Goal: Task Accomplishment & Management: Manage account settings

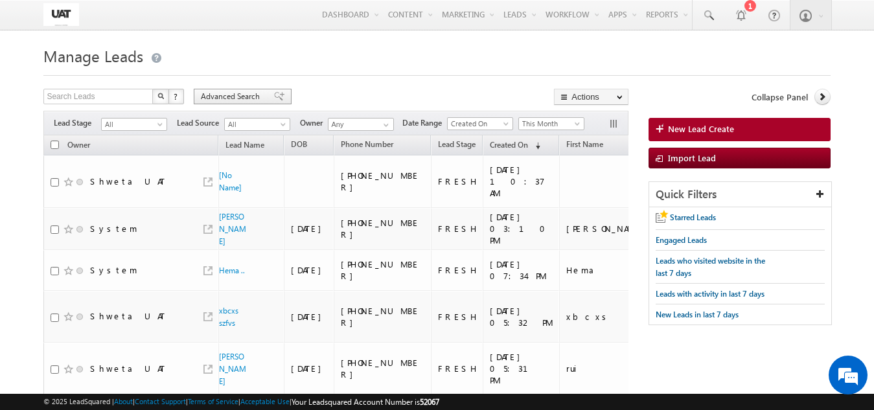
click at [254, 95] on span "Advanced Search" at bounding box center [232, 97] width 63 height 12
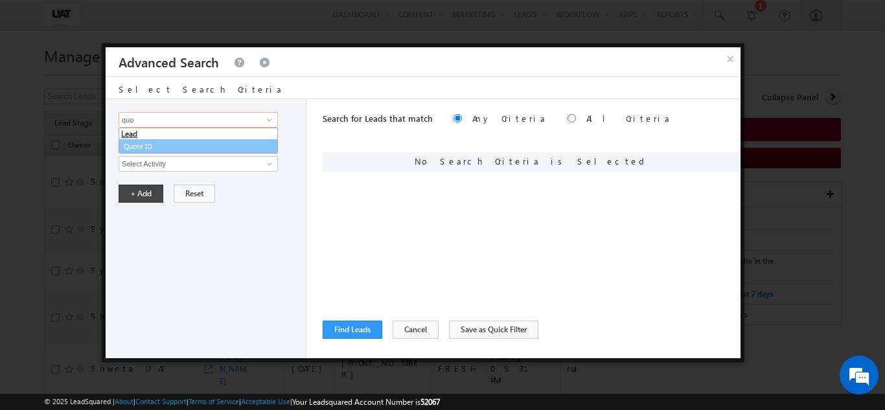
click at [179, 145] on link "Quote ID" at bounding box center [198, 146] width 159 height 15
type input "Quote ID"
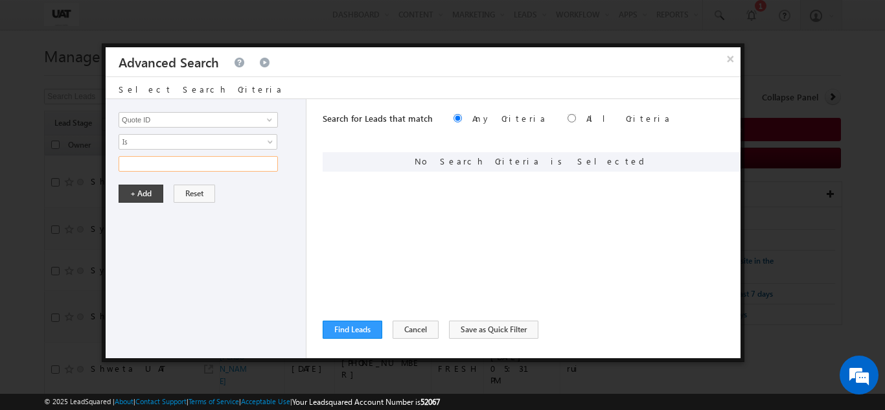
click at [179, 159] on input "text" at bounding box center [198, 164] width 159 height 16
paste input "01N184822"
type input "01N184822"
click at [147, 199] on button "+ Add" at bounding box center [141, 194] width 45 height 18
click at [363, 323] on button "Find Leads" at bounding box center [353, 330] width 60 height 18
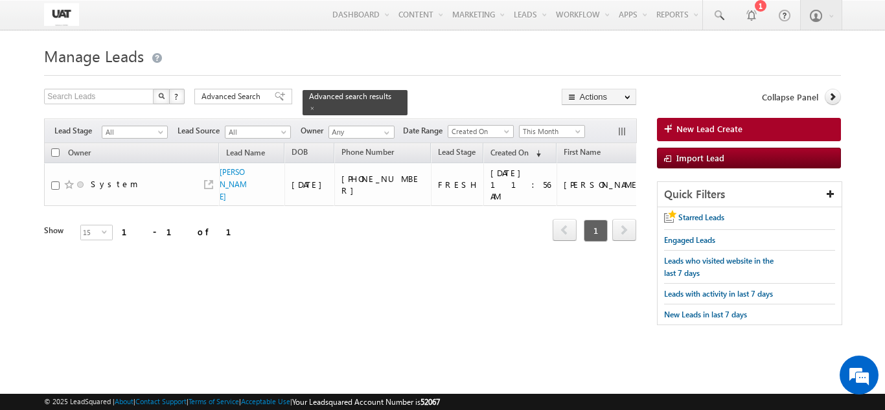
click at [235, 106] on div "Search Leads X ? 1 results found Advanced Search Advanced Search Advanced searc…" at bounding box center [340, 102] width 592 height 27
click at [236, 95] on span "Advanced Search" at bounding box center [232, 97] width 63 height 12
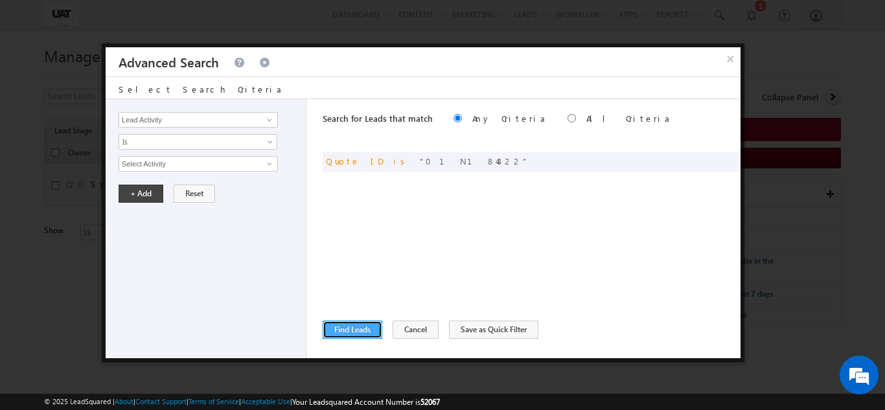
click at [343, 329] on button "Find Leads" at bounding box center [353, 330] width 60 height 18
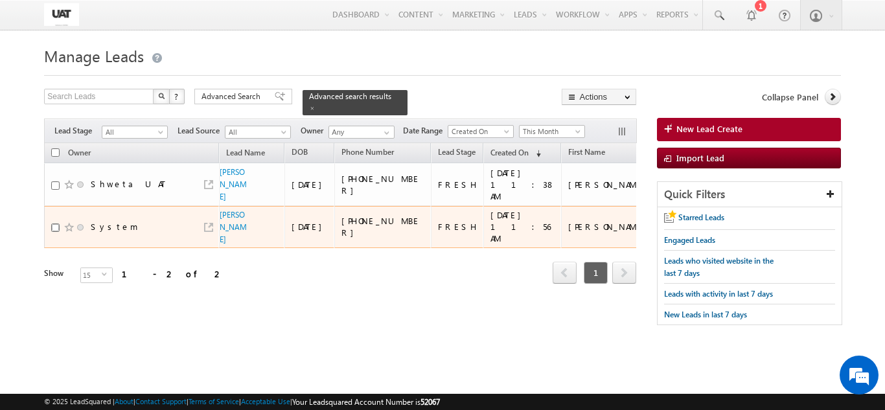
click at [55, 232] on input "checkbox" at bounding box center [55, 228] width 8 height 8
checkbox input "true"
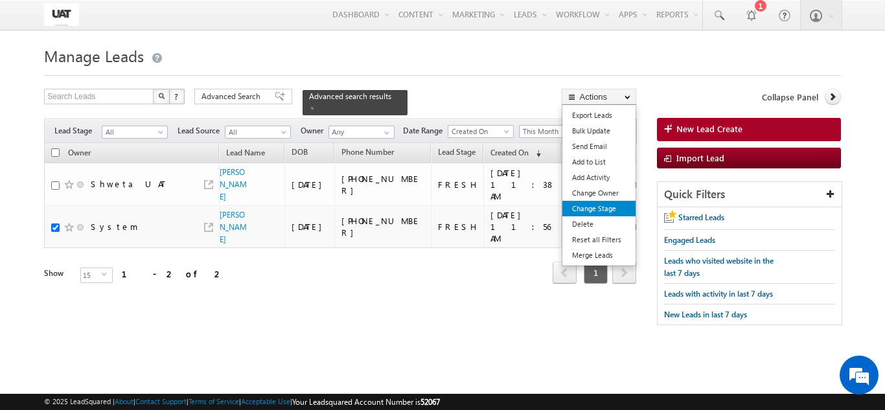
click at [603, 211] on link "Change Stage" at bounding box center [598, 209] width 73 height 16
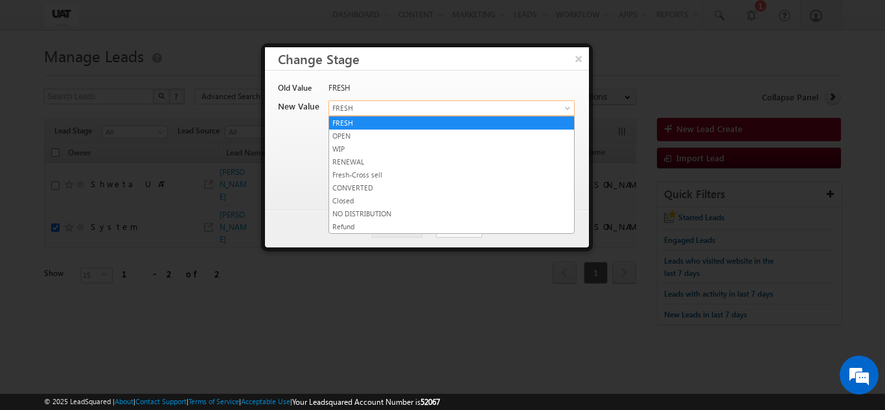
click at [366, 114] on link "FRESH" at bounding box center [451, 108] width 246 height 16
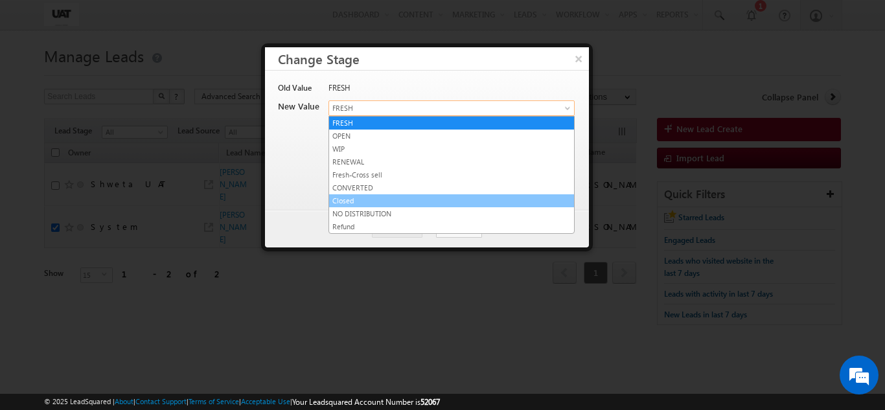
click at [349, 200] on link "Closed" at bounding box center [451, 201] width 245 height 12
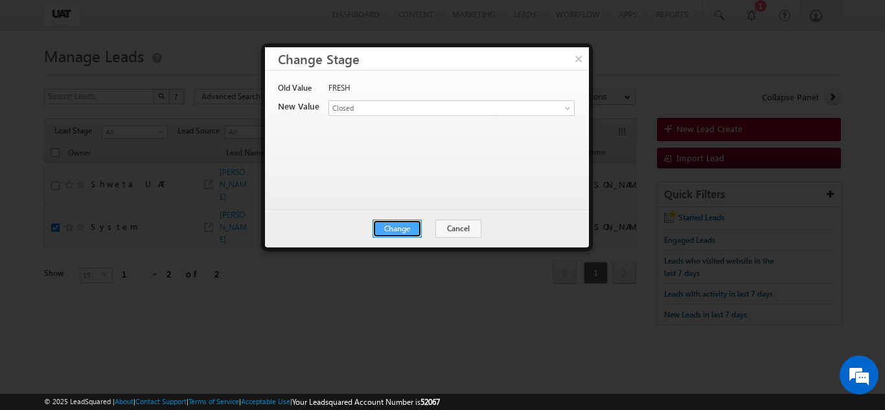
click at [419, 229] on button "Change" at bounding box center [397, 229] width 49 height 18
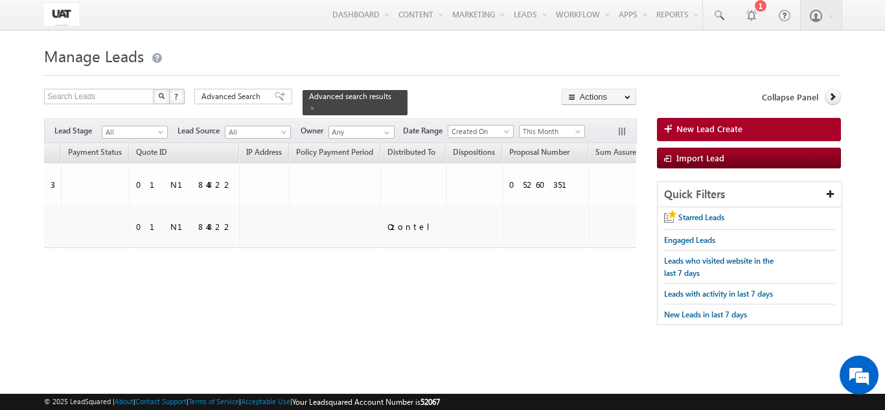
scroll to position [0, 1897]
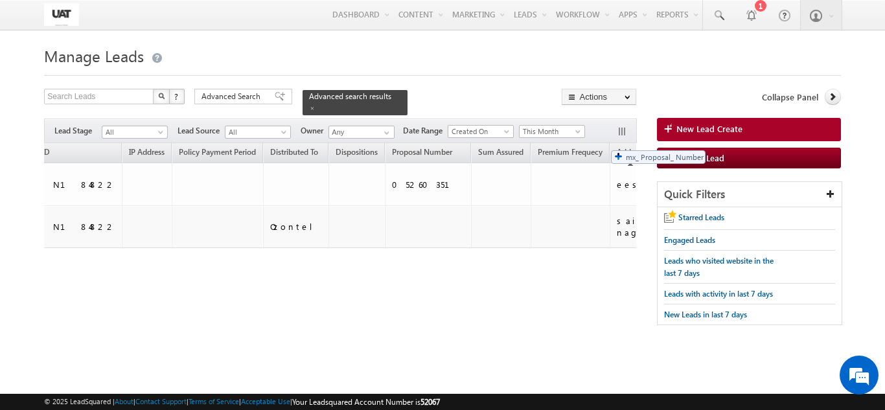
drag, startPoint x: 170, startPoint y: 146, endPoint x: 604, endPoint y: 143, distance: 434.1
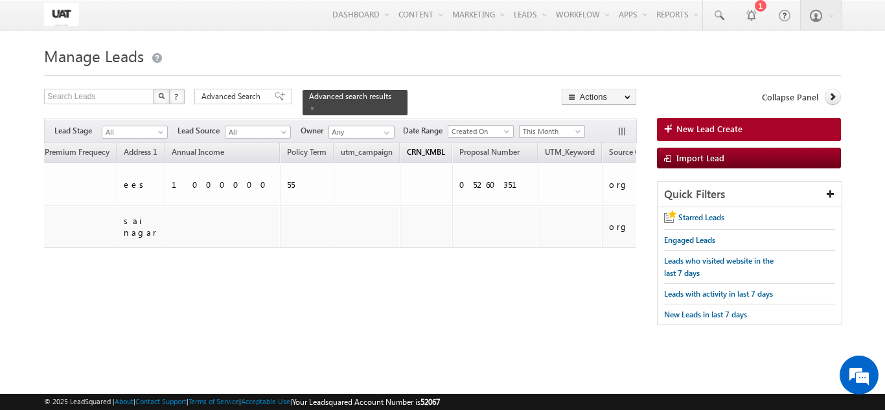
scroll to position [0, 2300]
drag, startPoint x: 152, startPoint y: 143, endPoint x: 159, endPoint y: 144, distance: 7.2
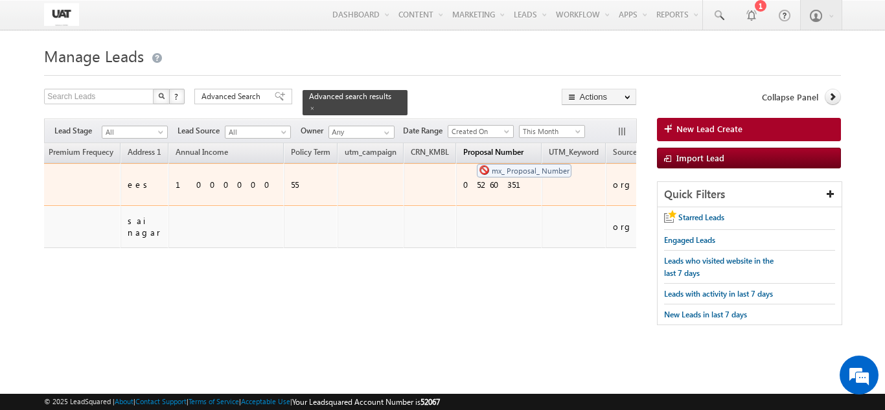
drag, startPoint x: 180, startPoint y: 148, endPoint x: 480, endPoint y: 144, distance: 300.0
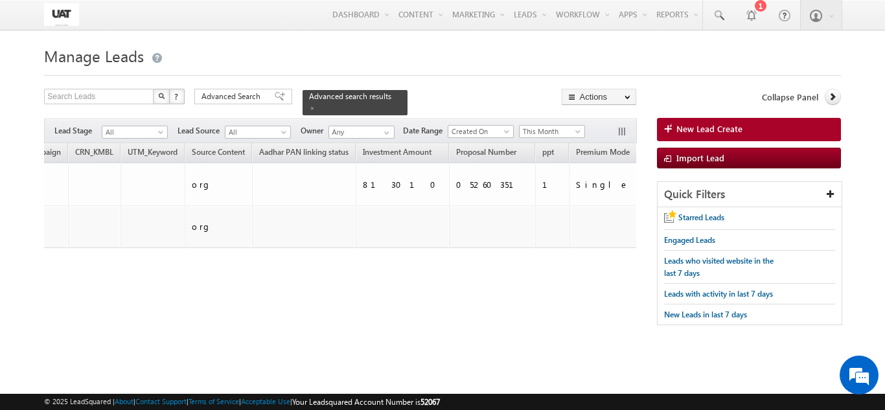
scroll to position [0, 2654]
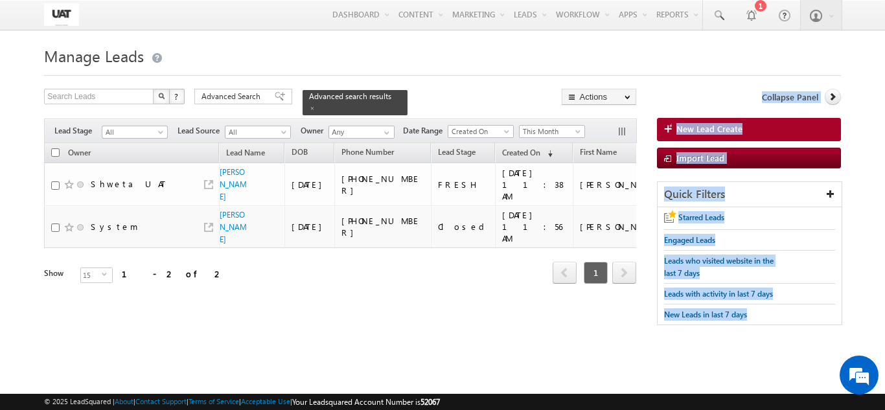
drag, startPoint x: 142, startPoint y: 314, endPoint x: 221, endPoint y: 338, distance: 82.6
click at [768, 314] on div "Search Leads X ? 2 results found Advanced Search Advanced Search Advanced searc…" at bounding box center [442, 213] width 796 height 249
click at [125, 349] on div "Manage Leads New Lead Create Search Leads X ? 2 results found Advanced Search A…" at bounding box center [442, 204] width 796 height 324
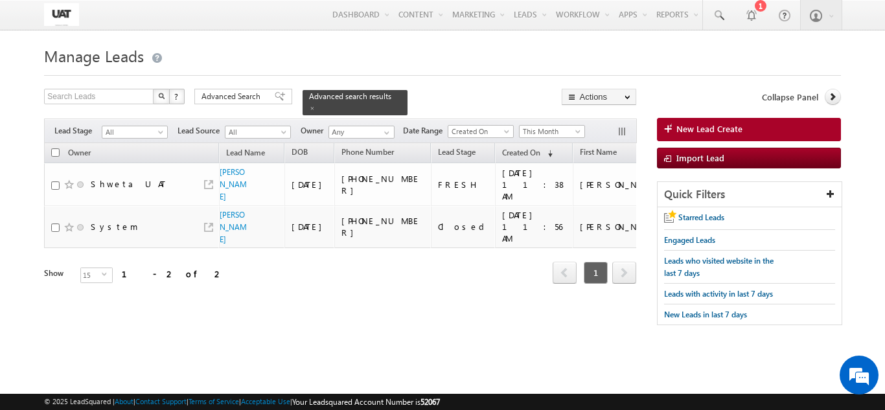
click at [130, 304] on div "Owner Lead Name DOB Phone Number Lead Stage ppt" at bounding box center [340, 223] width 592 height 161
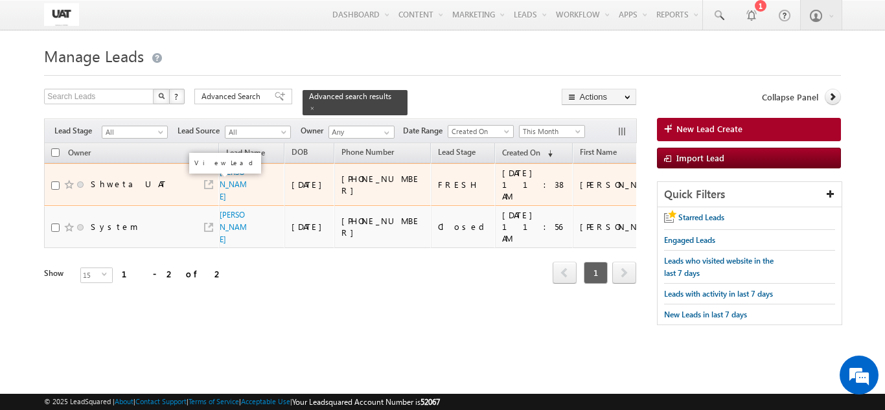
click at [205, 183] on link at bounding box center [208, 184] width 9 height 9
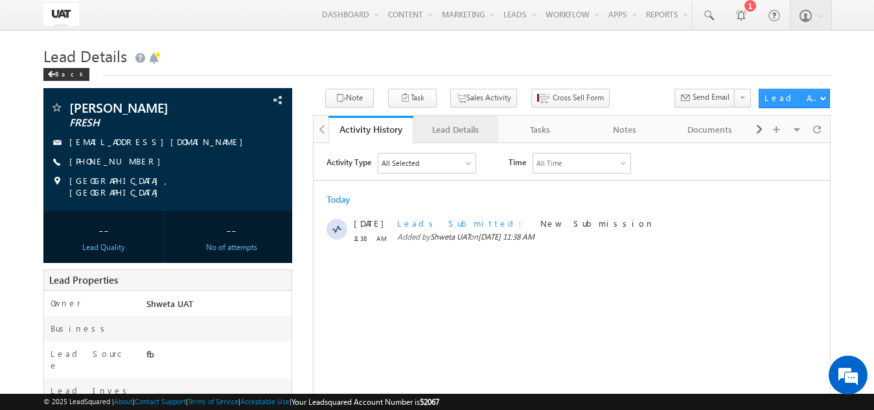
click at [467, 135] on div "Lead Details" at bounding box center [455, 130] width 63 height 16
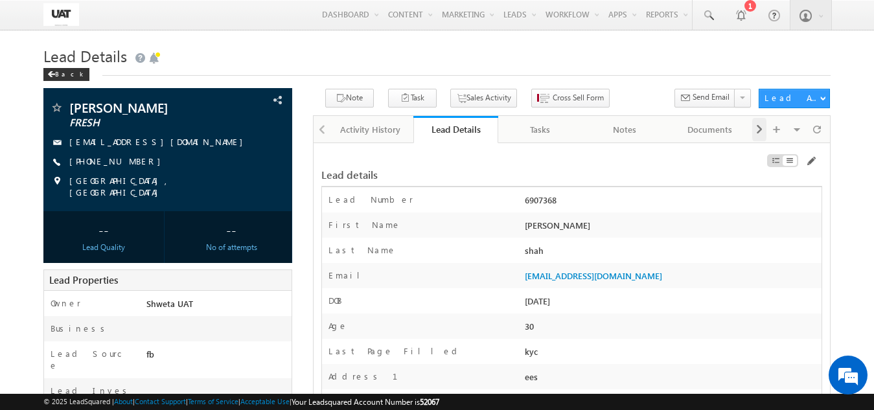
click at [757, 127] on span at bounding box center [759, 129] width 8 height 23
click at [758, 131] on span at bounding box center [759, 129] width 8 height 23
click at [759, 131] on span at bounding box center [759, 129] width 8 height 23
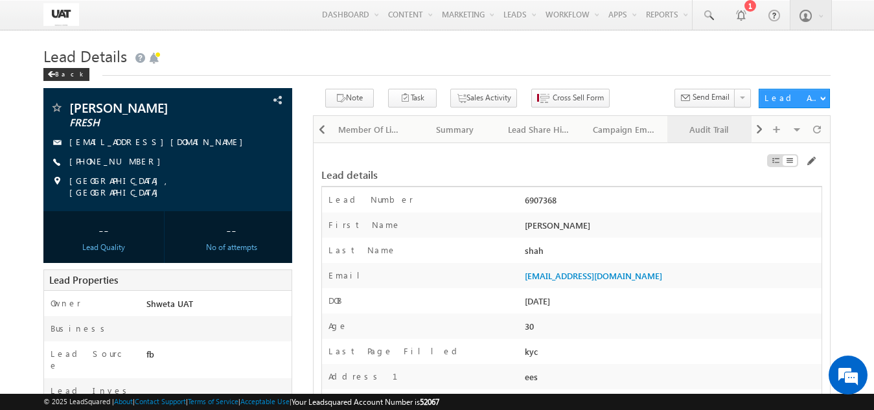
click at [701, 132] on div "Audit Trail" at bounding box center [709, 130] width 63 height 16
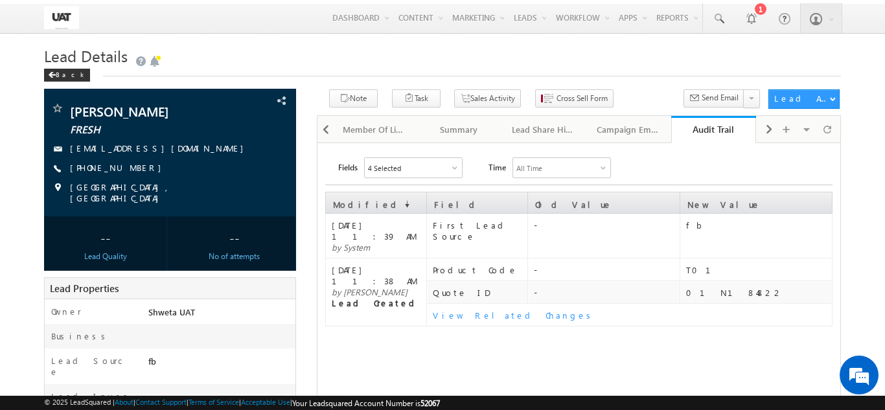
click at [453, 170] on div at bounding box center [455, 168] width 6 height 6
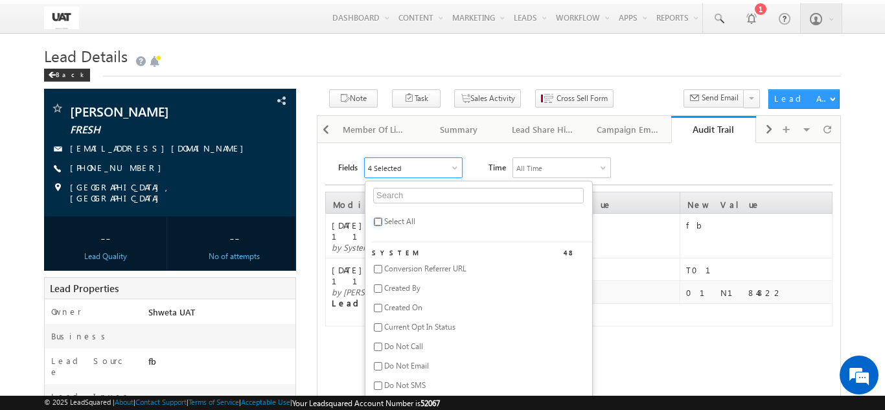
click at [374, 223] on input "checkbox" at bounding box center [378, 222] width 8 height 8
checkbox input "true"
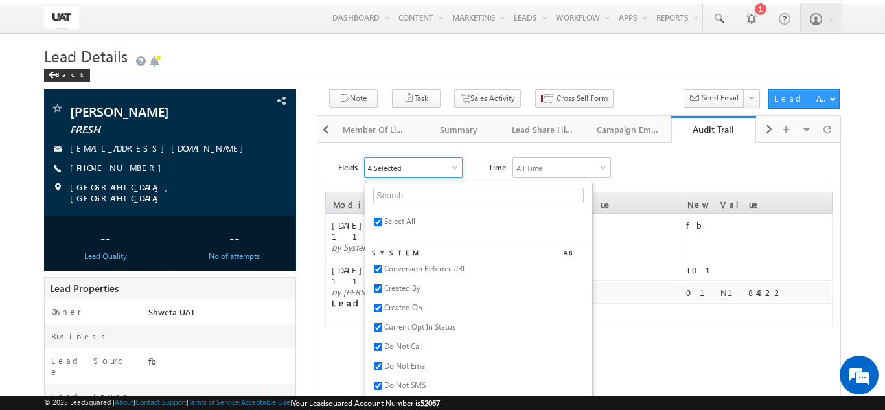
checkbox input "true"
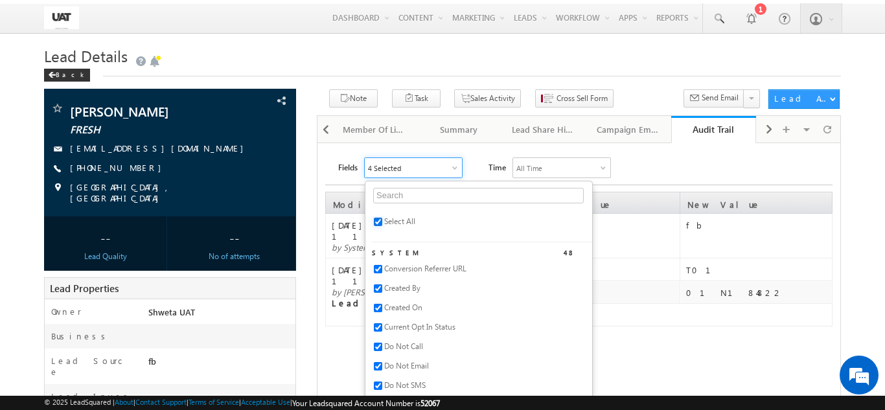
checkbox input "true"
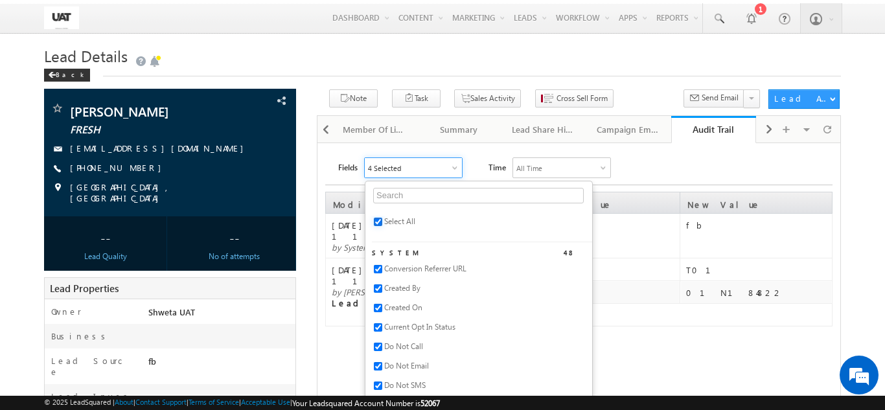
checkbox input "true"
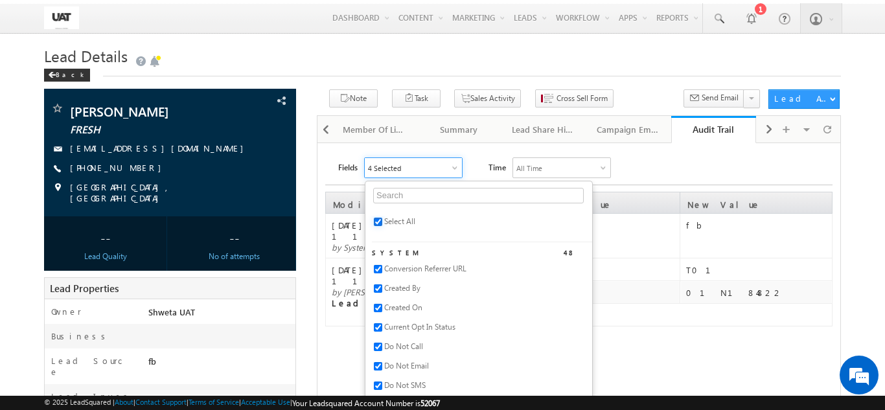
checkbox input "true"
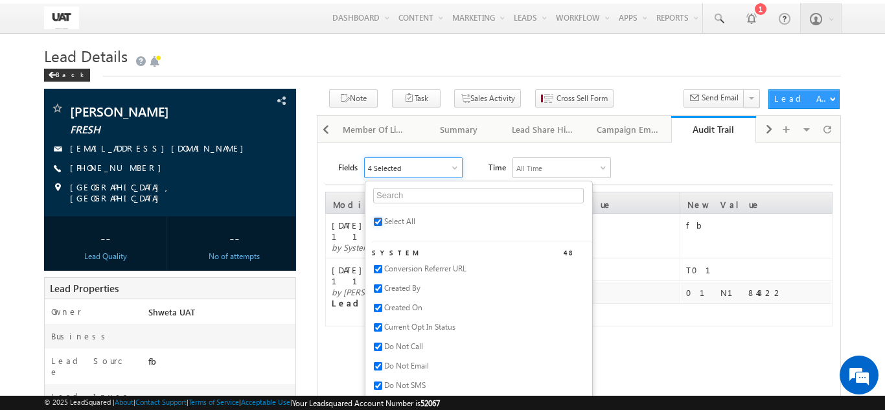
checkbox input "true"
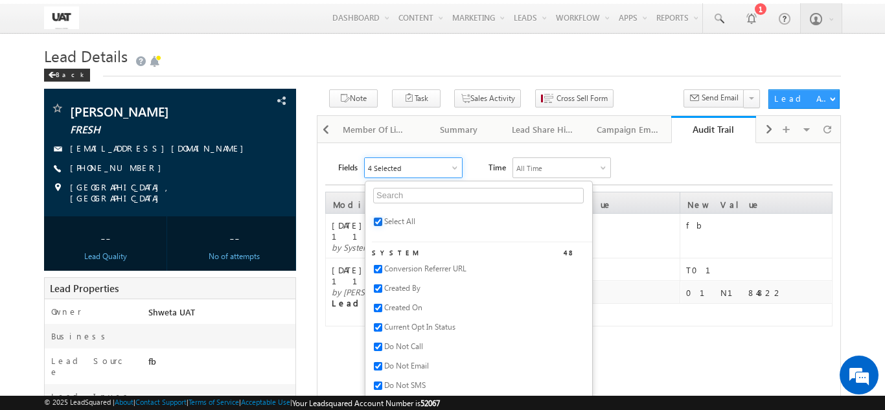
checkbox input "true"
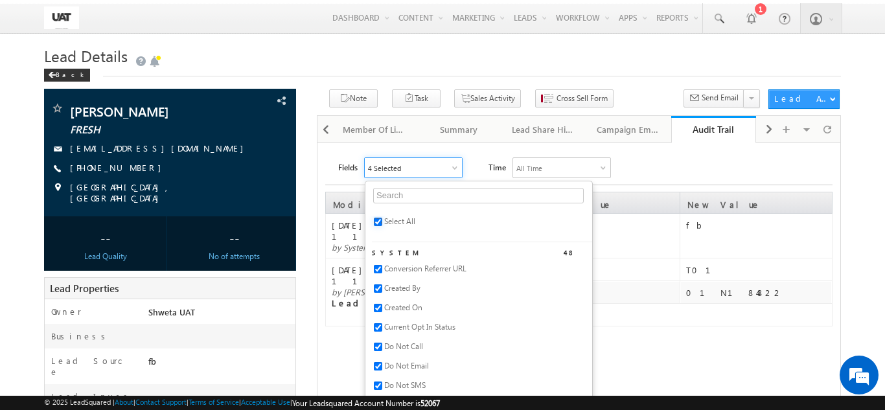
checkbox input "true"
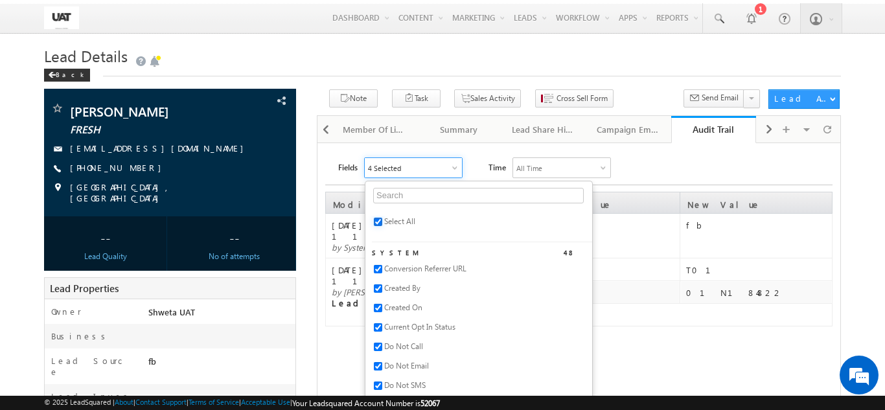
checkbox input "true"
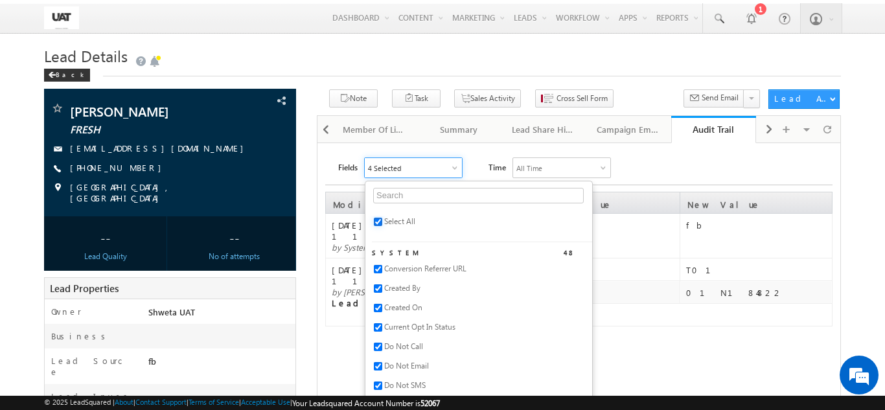
checkbox input "true"
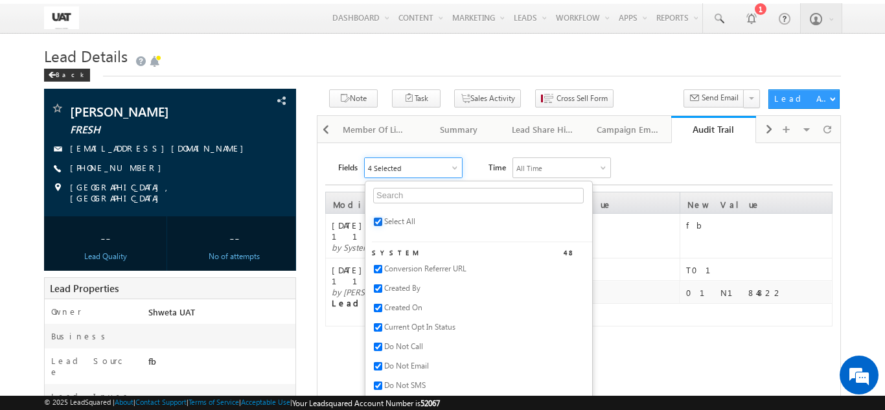
checkbox input "true"
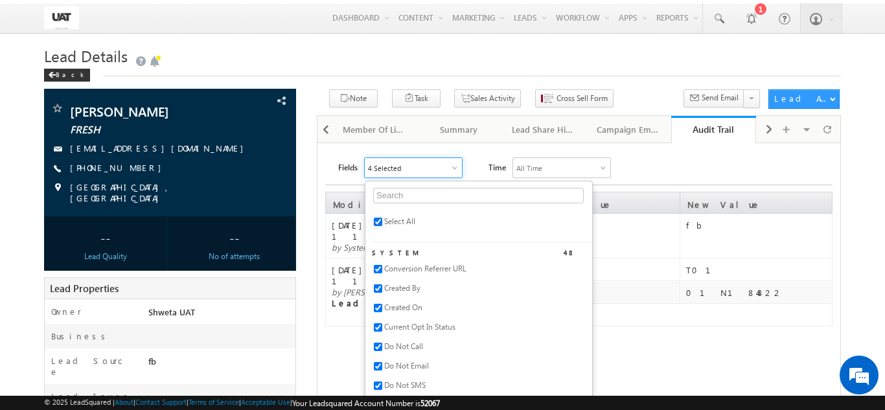
checkbox input "true"
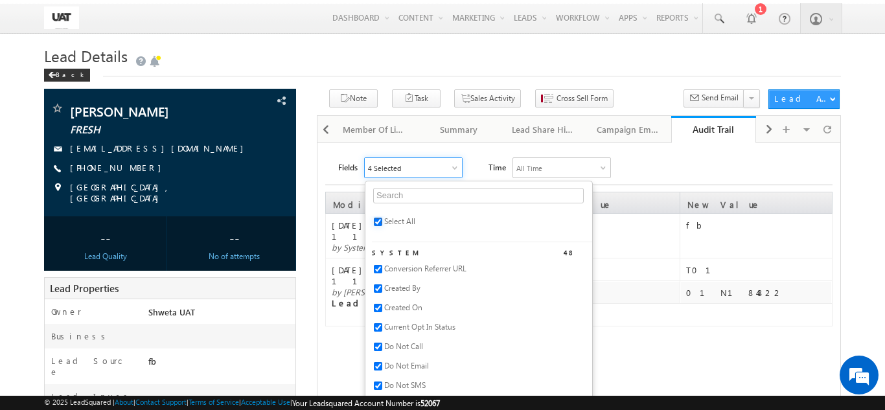
checkbox input "true"
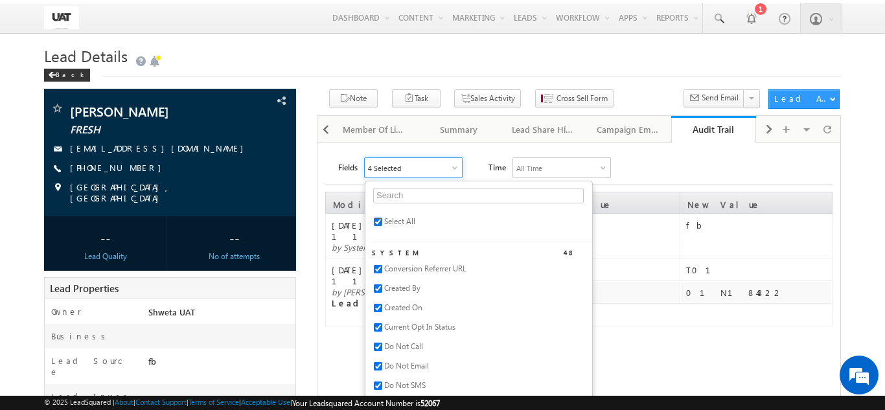
checkbox input "true"
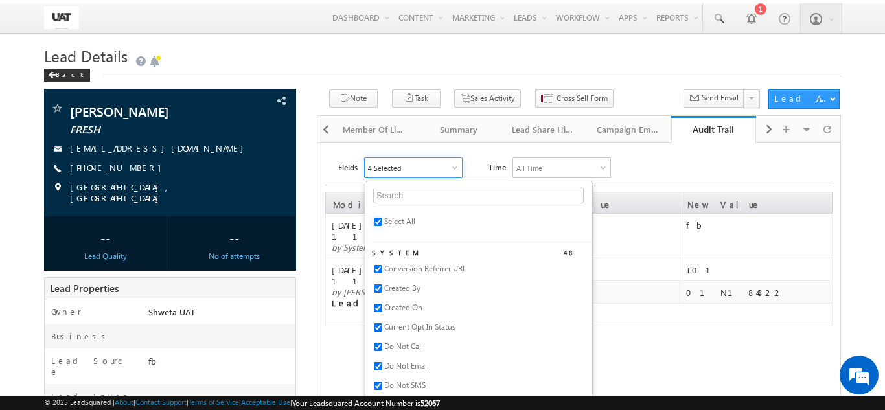
checkbox input "true"
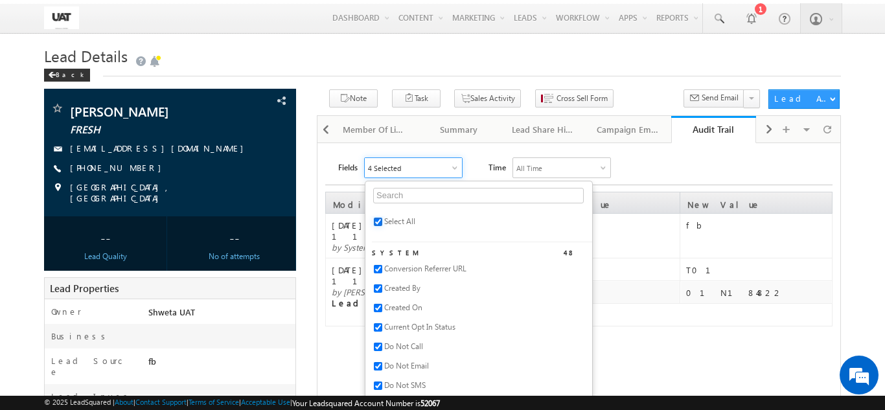
checkbox input "true"
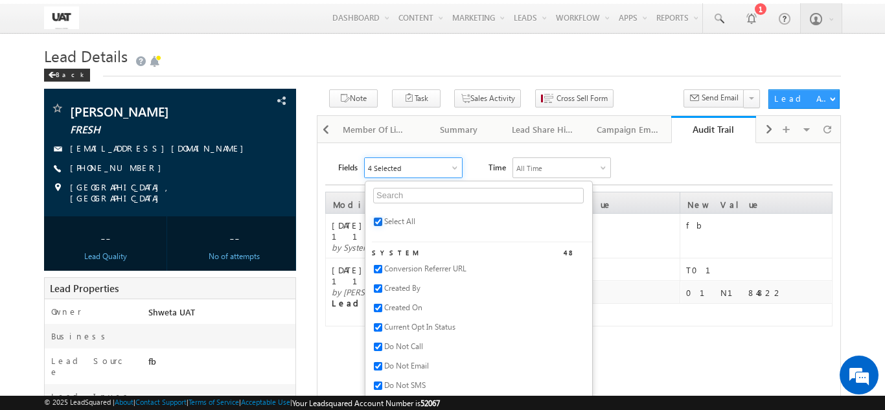
checkbox input "true"
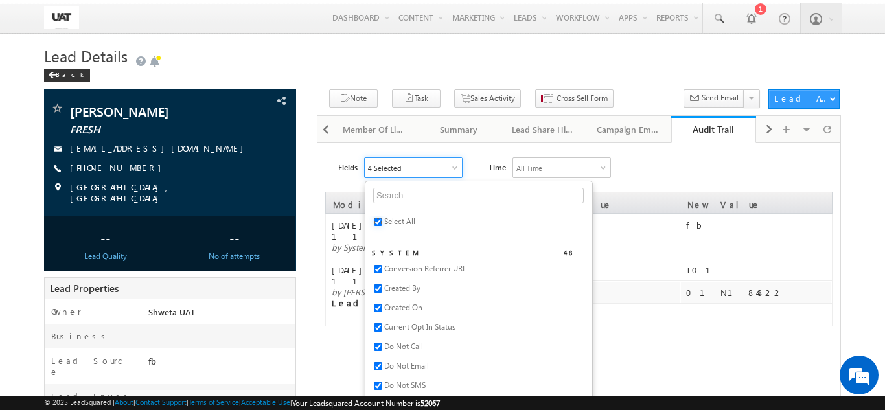
checkbox input "true"
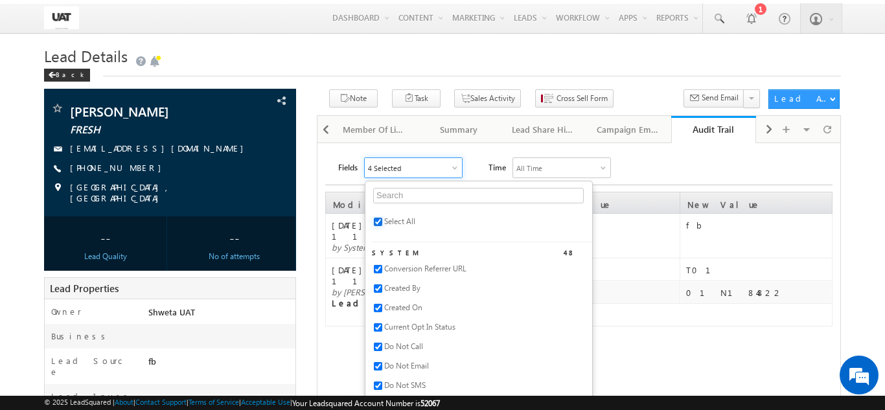
checkbox input "true"
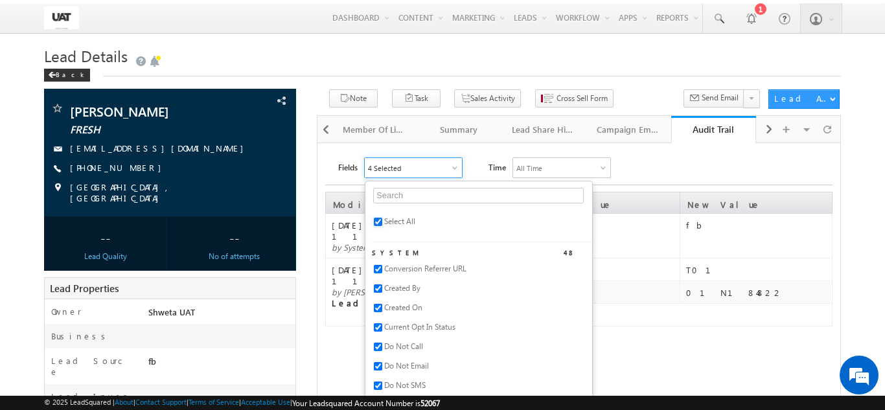
checkbox input "true"
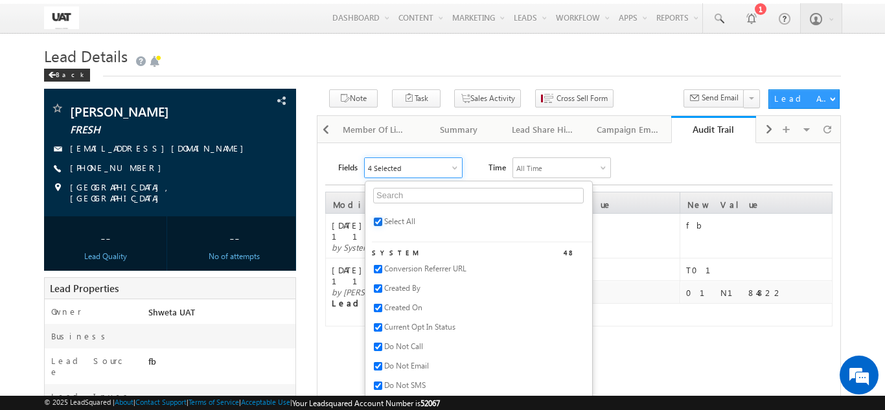
checkbox input "true"
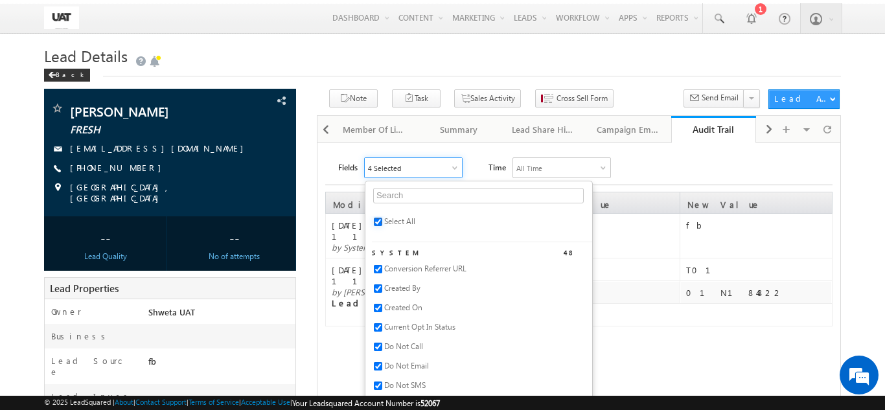
checkbox input "true"
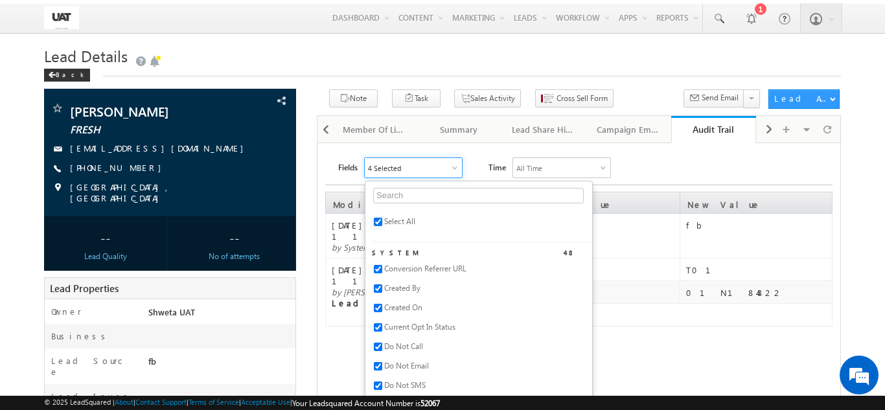
checkbox input "true"
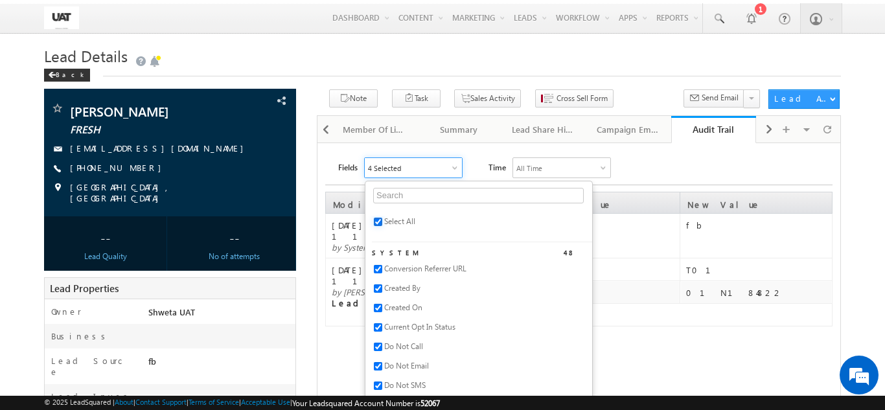
checkbox input "true"
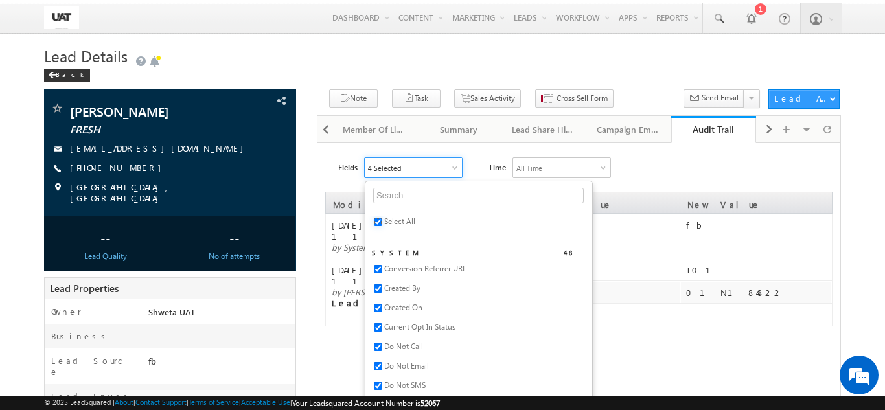
checkbox input "true"
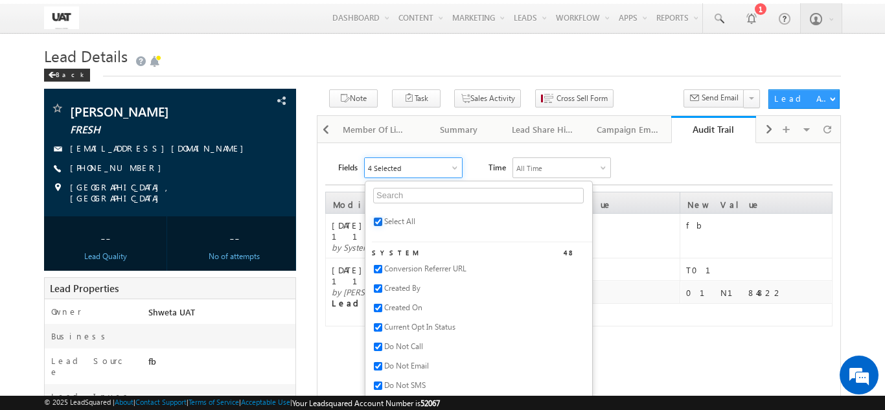
checkbox input "true"
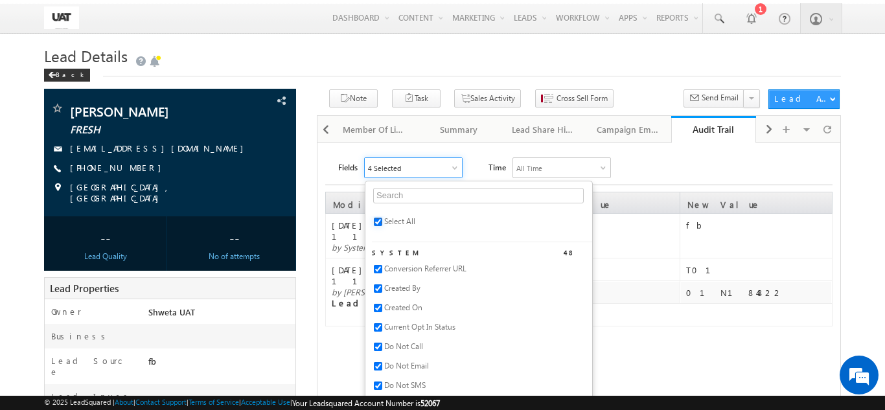
checkbox input "true"
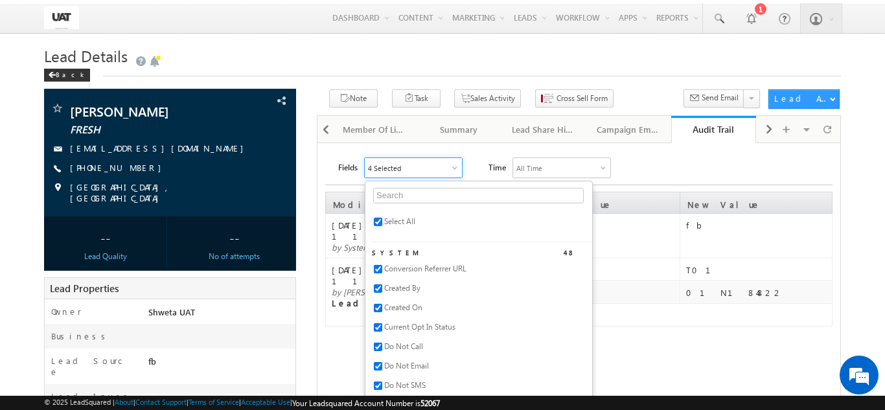
checkbox input "true"
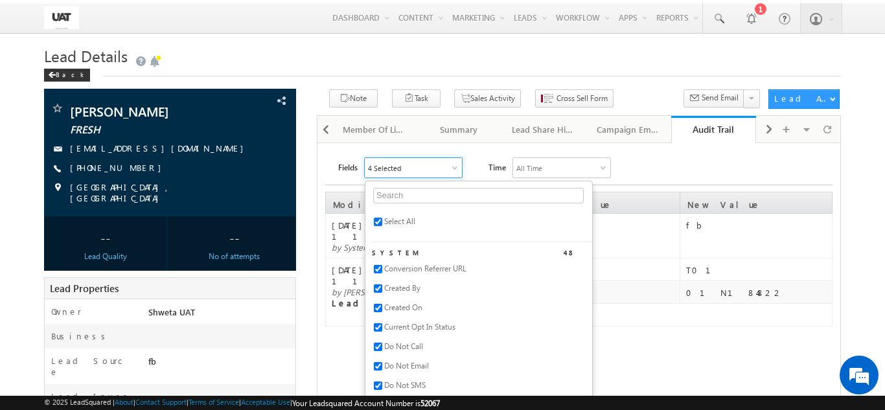
checkbox input "true"
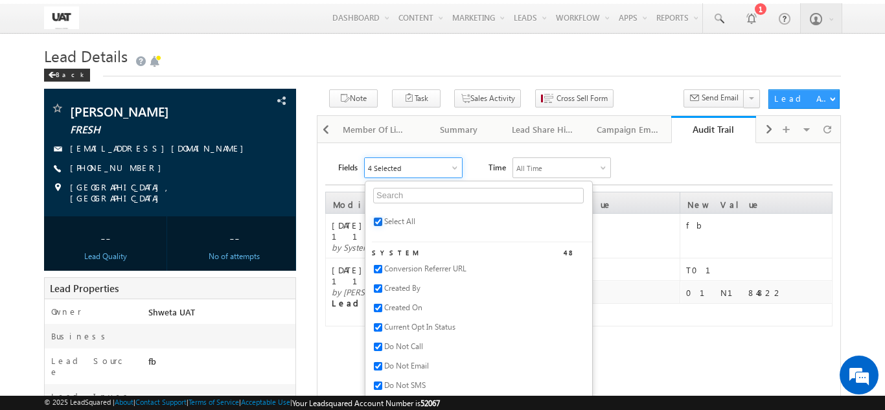
checkbox input "true"
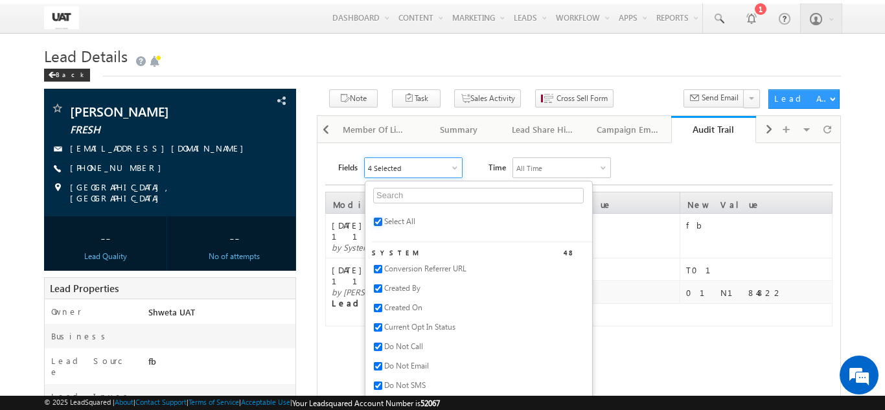
checkbox input "true"
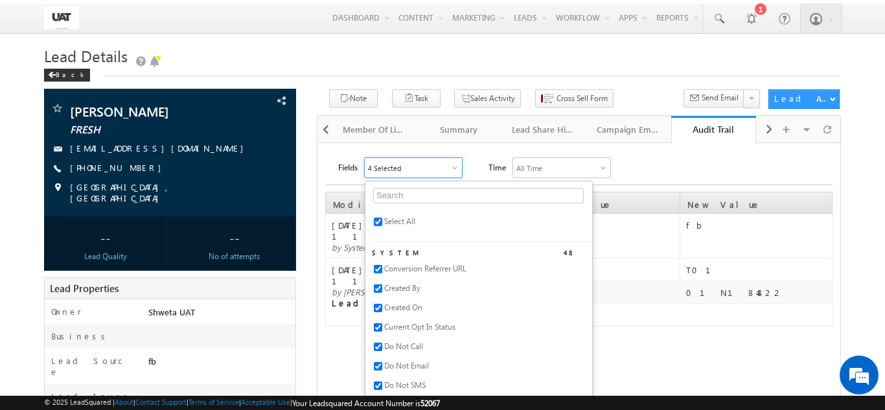
checkbox input "true"
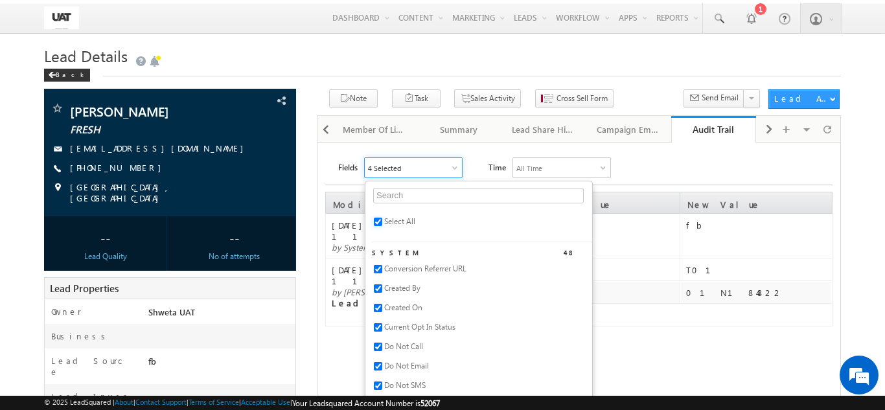
checkbox input "true"
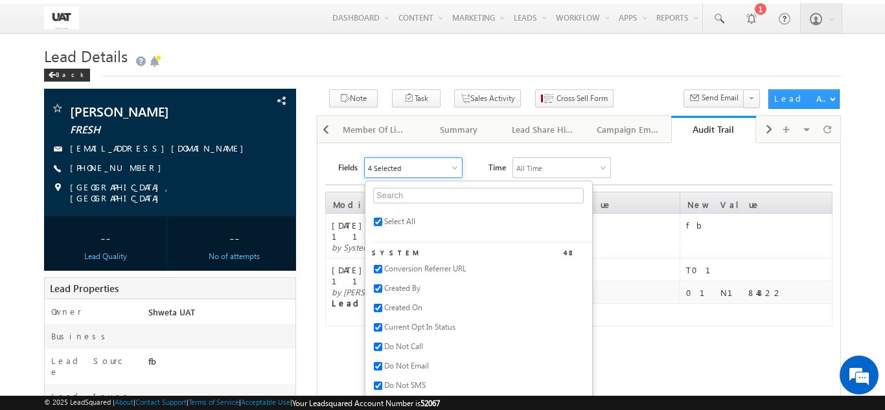
checkbox input "true"
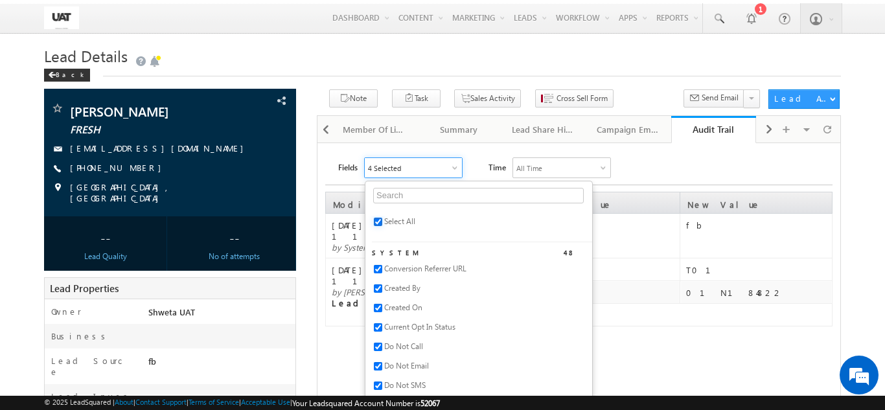
checkbox input "true"
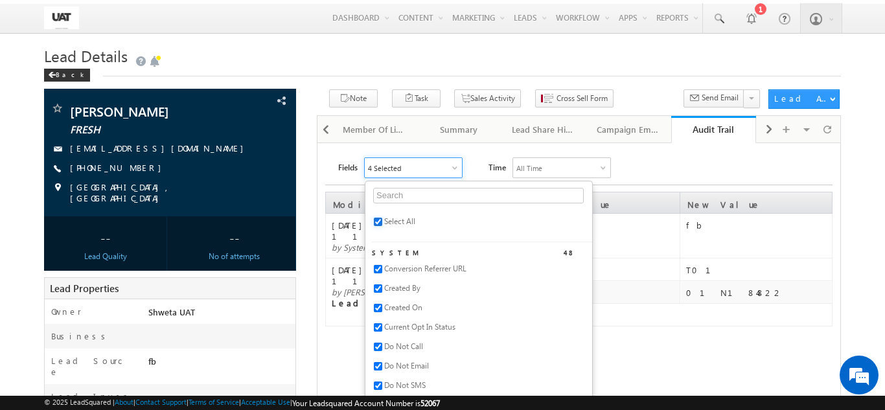
checkbox input "true"
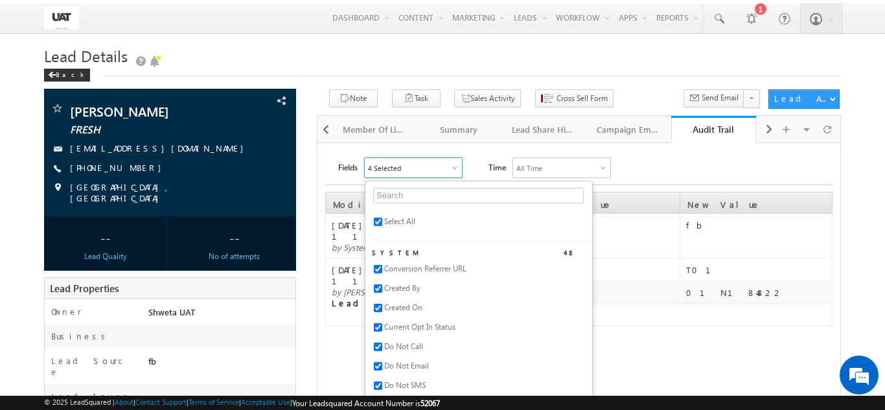
checkbox input "true"
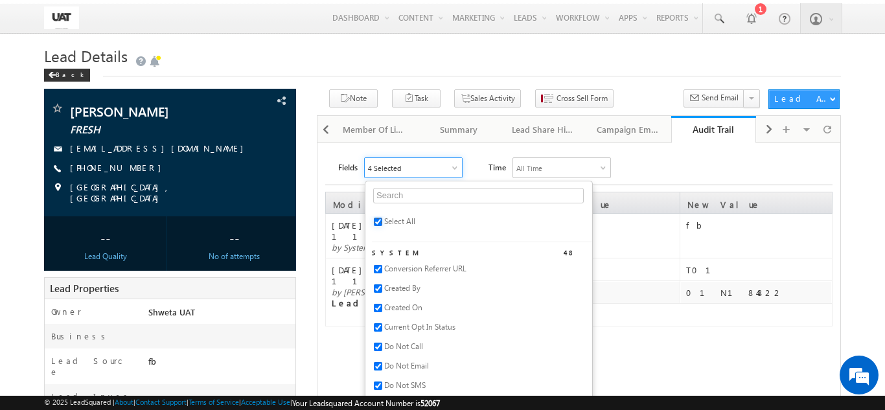
checkbox input "true"
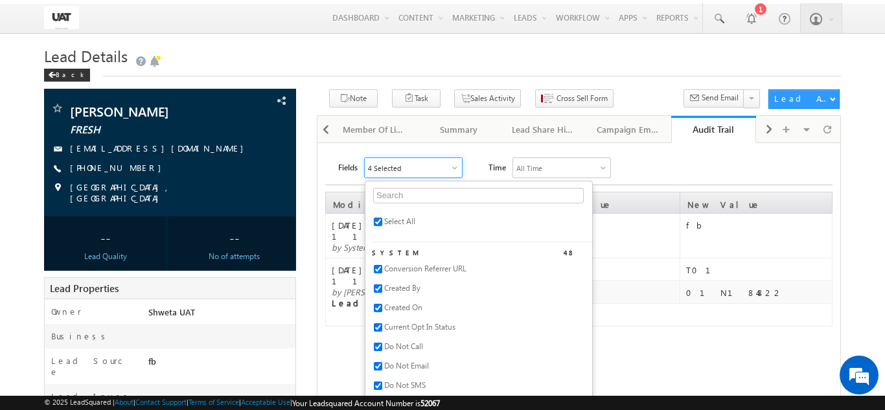
checkbox input "true"
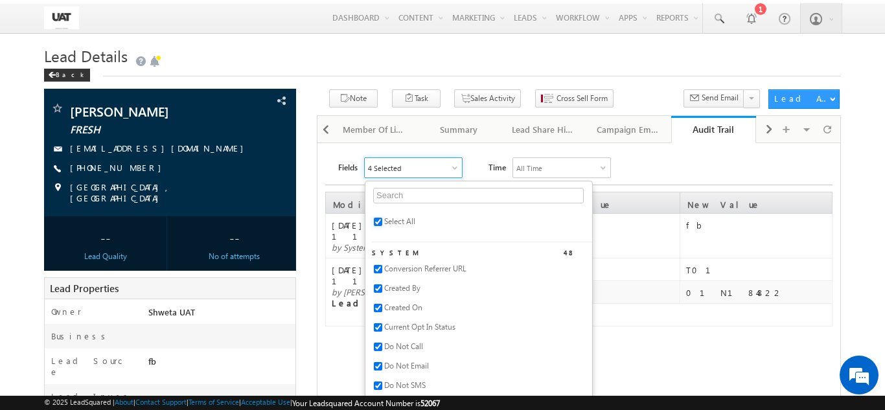
checkbox input "true"
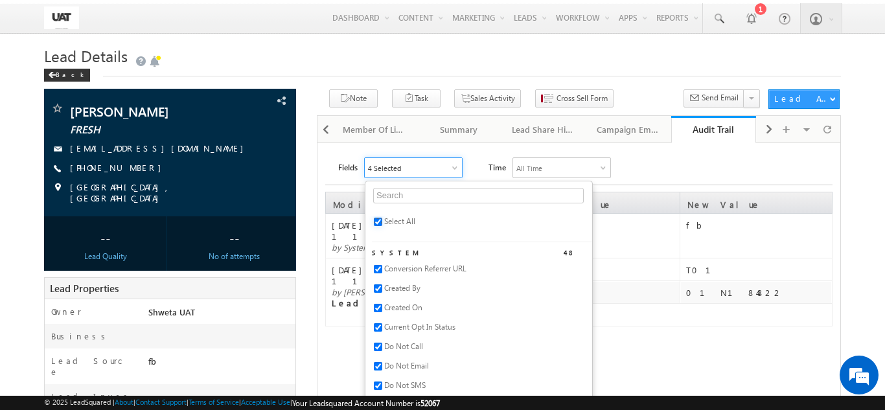
checkbox input "true"
click at [417, 194] on input "text" at bounding box center [478, 196] width 211 height 16
click at [395, 226] on span "Select All" at bounding box center [399, 221] width 31 height 10
click at [400, 203] on input "text" at bounding box center [478, 196] width 211 height 16
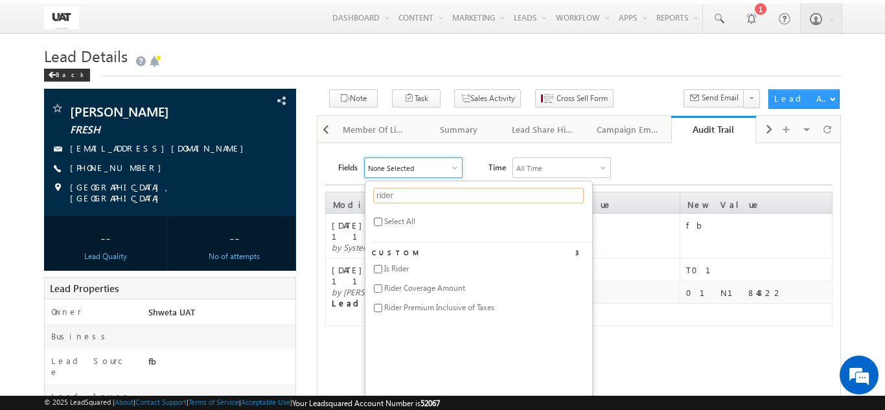
drag, startPoint x: 404, startPoint y: 196, endPoint x: 358, endPoint y: 200, distance: 45.5
click at [358, 200] on div "Fields None Selected rider Select All Custom 3 Is Rider Rider Coverage Amount R…" at bounding box center [578, 384] width 507 height 454
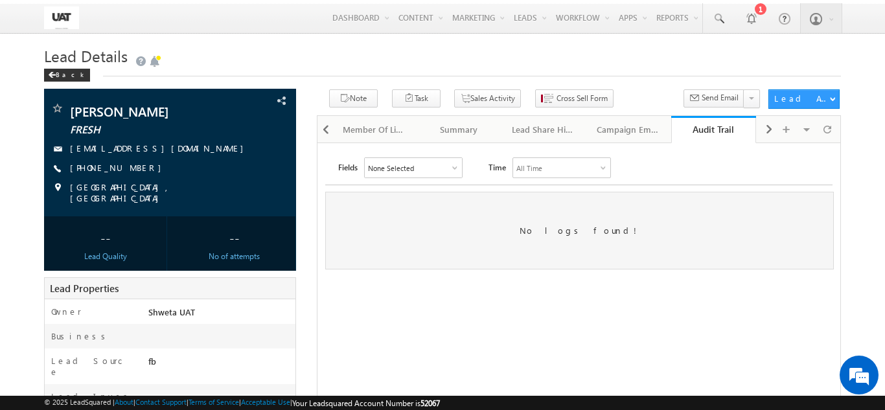
click at [405, 178] on div "None Selected" at bounding box center [413, 167] width 97 height 19
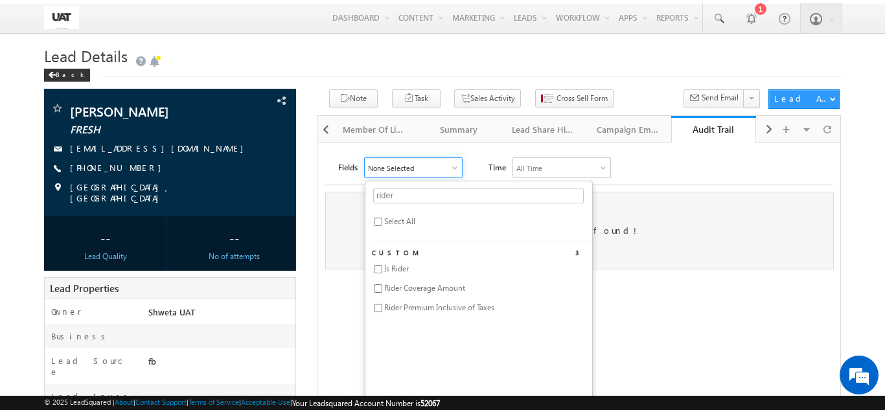
click at [399, 212] on div "rider Select All Custom 3 Is Rider Rider Coverage Amount Rider Premium Inclusiv…" at bounding box center [479, 312] width 228 height 262
click at [406, 192] on input "rider" at bounding box center [478, 196] width 211 height 16
click at [423, 271] on span "Critical Illness Plus" at bounding box center [415, 269] width 62 height 10
click at [428, 190] on input "cri" at bounding box center [478, 196] width 211 height 16
click at [444, 271] on span "[MEDICAL_DATA] Benefit" at bounding box center [426, 269] width 84 height 10
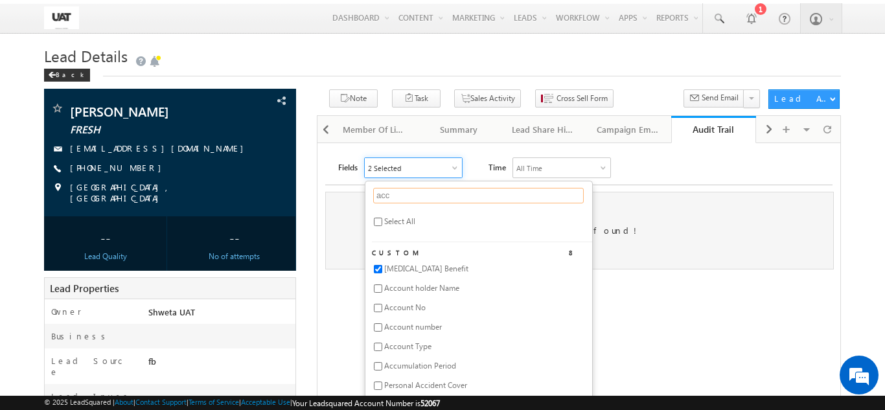
click at [417, 201] on input "acc" at bounding box center [478, 196] width 211 height 16
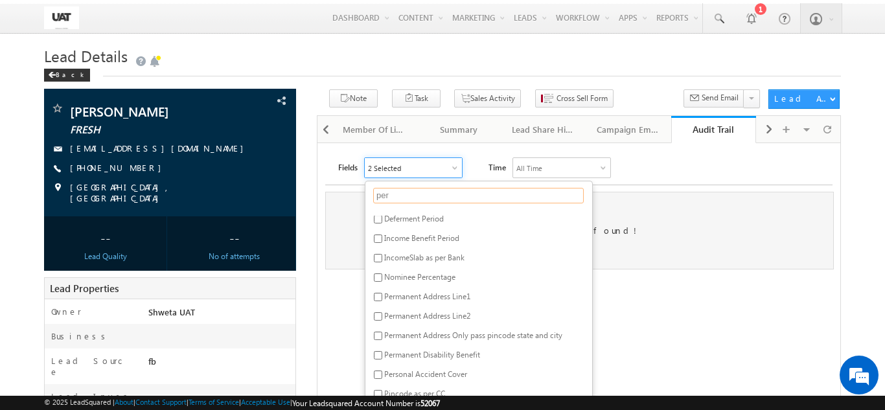
scroll to position [152, 0]
click at [409, 351] on span "Permanent Disability Benefit" at bounding box center [432, 351] width 96 height 10
click at [763, 235] on div "No logs found!" at bounding box center [579, 231] width 509 height 78
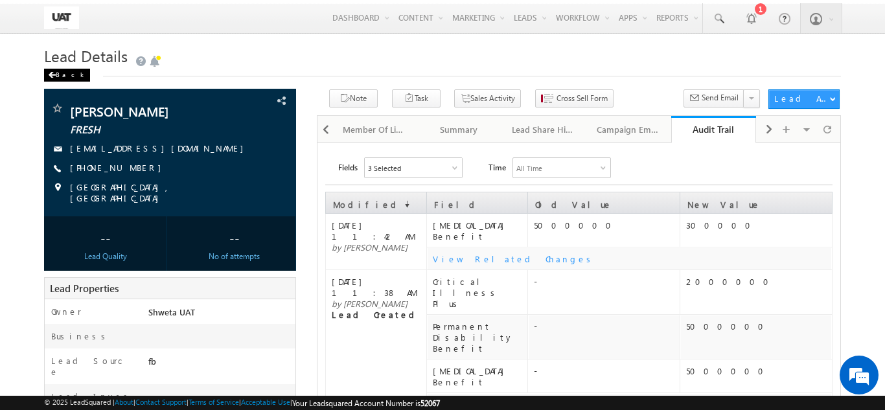
drag, startPoint x: 82, startPoint y: 71, endPoint x: 71, endPoint y: 76, distance: 11.9
click at [81, 71] on div "Back" at bounding box center [73, 72] width 59 height 8
click at [71, 76] on div "Back" at bounding box center [67, 75] width 46 height 13
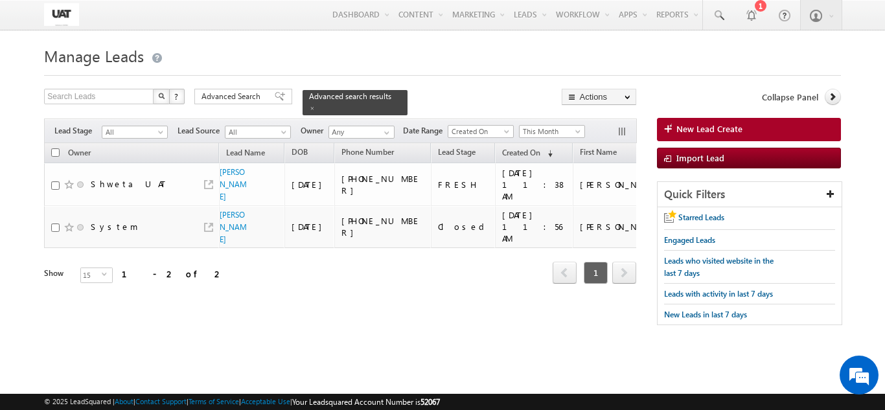
click at [167, 286] on div "Show 15 select 15" at bounding box center [118, 277] width 148 height 18
click at [186, 43] on h1 "Manage Leads" at bounding box center [442, 54] width 796 height 25
